Goal: Use online tool/utility: Use online tool/utility

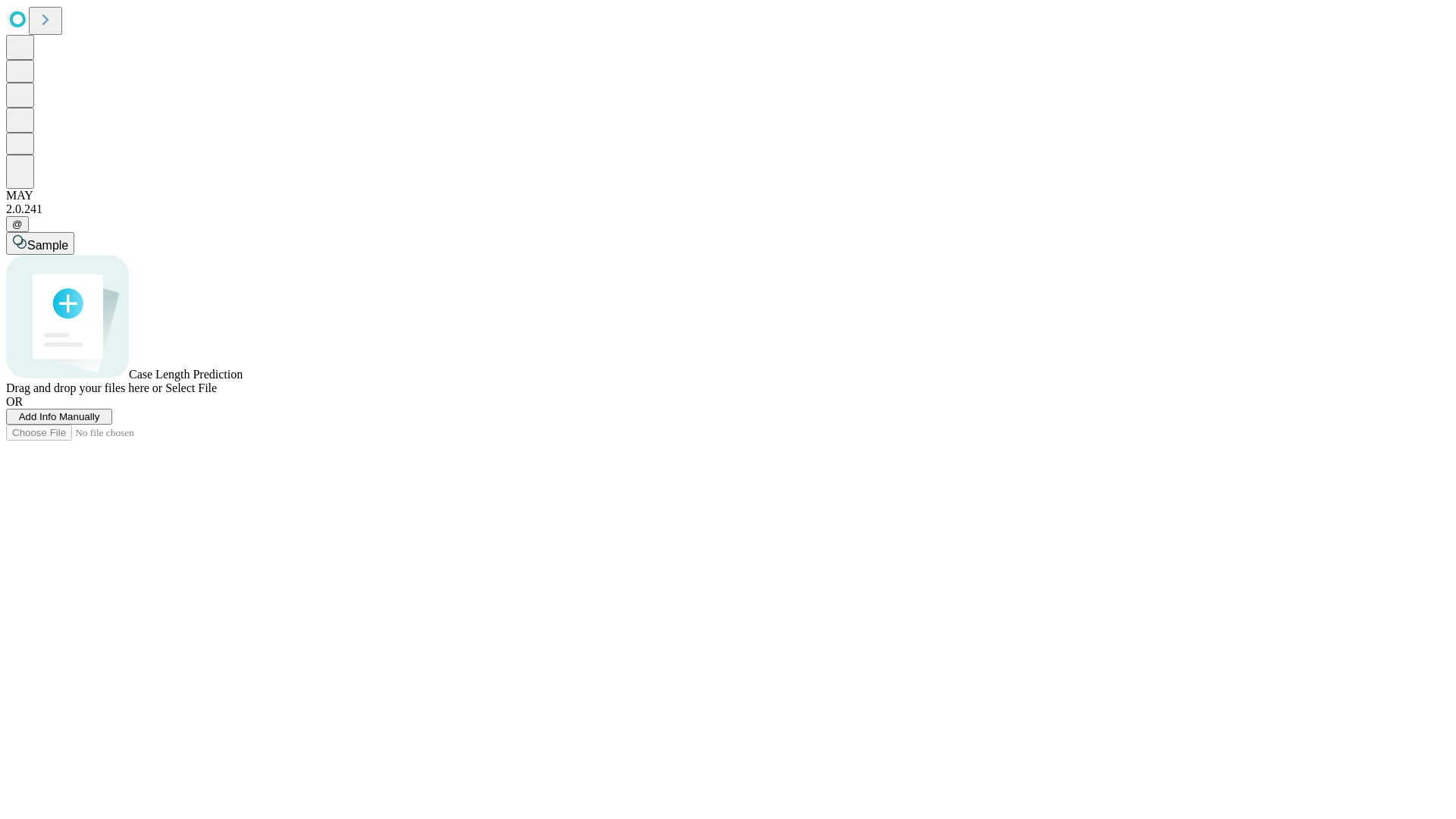
click at [217, 394] on span "Select File" at bounding box center [191, 387] width 52 height 13
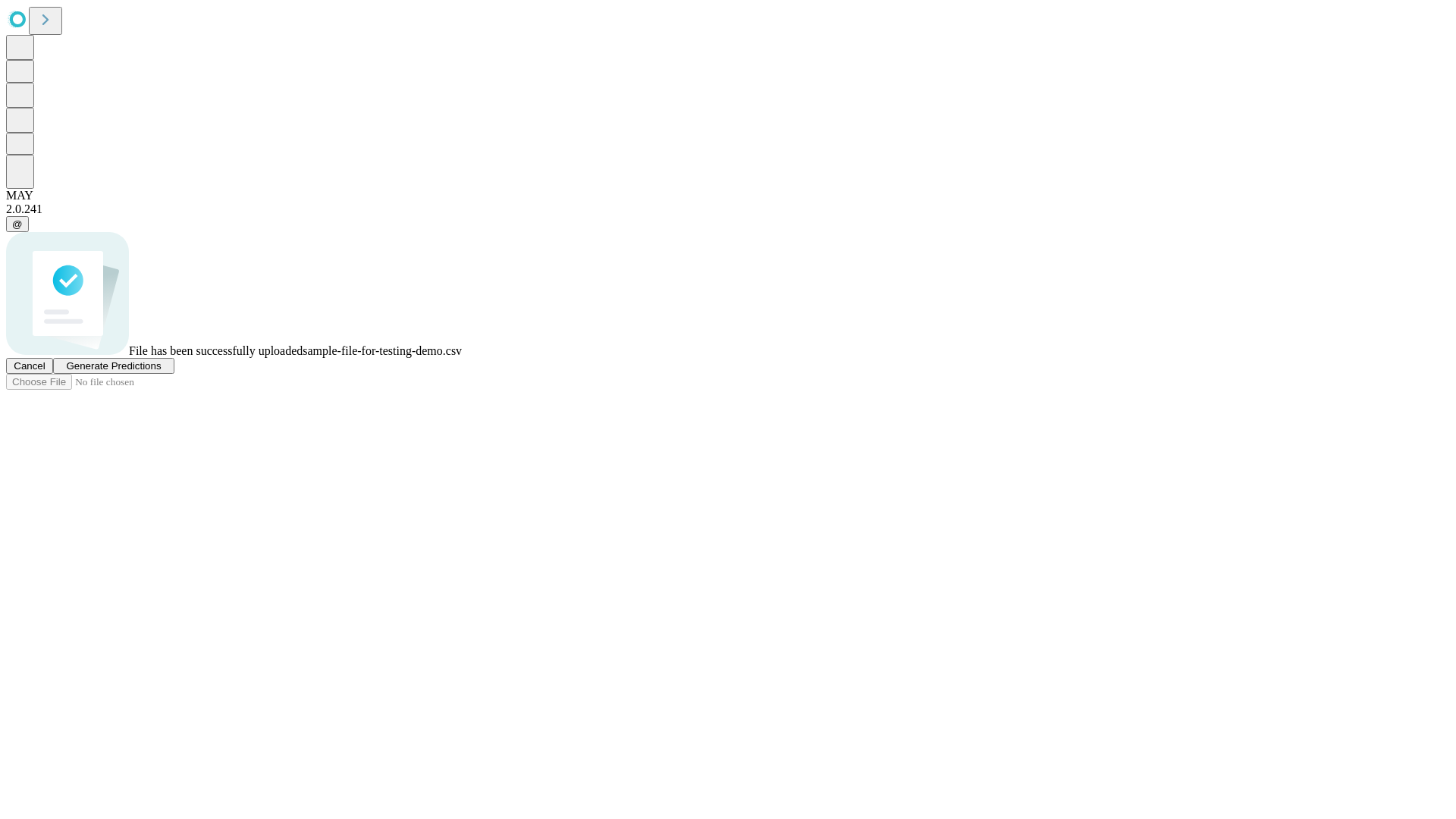
click at [160, 372] on span "Generate Predictions" at bounding box center [114, 366] width 95 height 11
